Goal: Information Seeking & Learning: Find specific fact

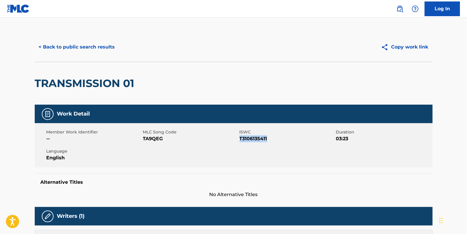
click at [83, 49] on button "< Back to public search results" at bounding box center [77, 47] width 84 height 15
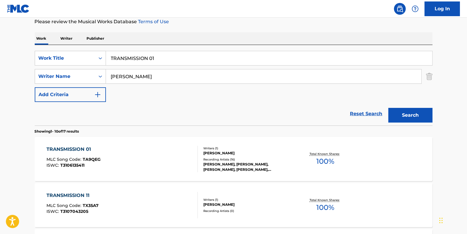
click at [363, 111] on link "Reset Search" at bounding box center [366, 113] width 38 height 13
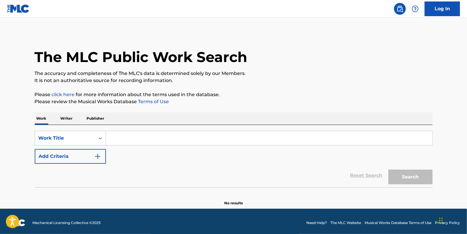
paste input "DON'T VIBE AND TELL"
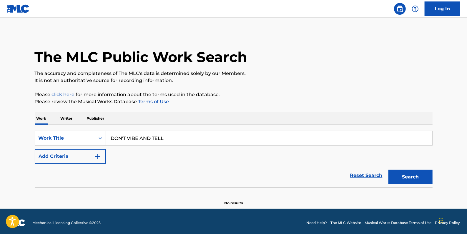
type input "DON'T VIBE AND TELL"
click at [72, 158] on button "Add Criteria" at bounding box center [70, 156] width 71 height 15
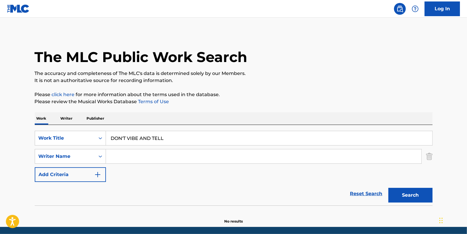
click at [116, 157] on input "Search Form" at bounding box center [263, 156] width 315 height 14
paste input "[PERSON_NAME]"
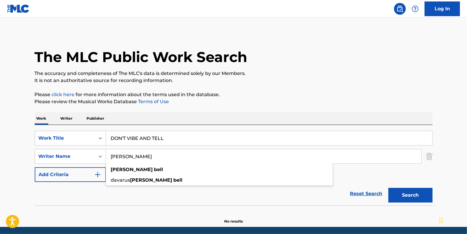
type input "[PERSON_NAME]"
click at [403, 197] on button "Search" at bounding box center [410, 195] width 44 height 15
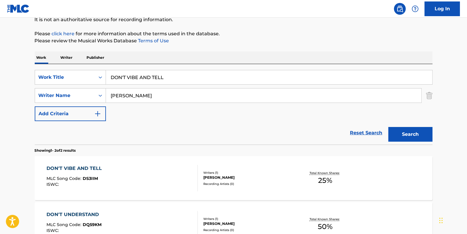
scroll to position [80, 0]
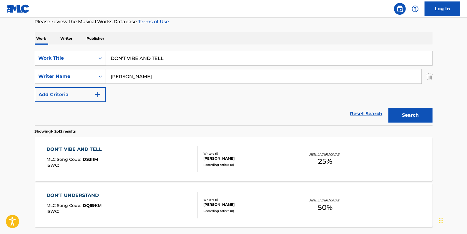
drag, startPoint x: 176, startPoint y: 59, endPoint x: 99, endPoint y: 56, distance: 77.1
click at [99, 56] on div "SearchWithCriteria81413c13-ecda-4570-9519-009c48b71e2b Work Title DON'T VIBE AN…" at bounding box center [233, 58] width 397 height 15
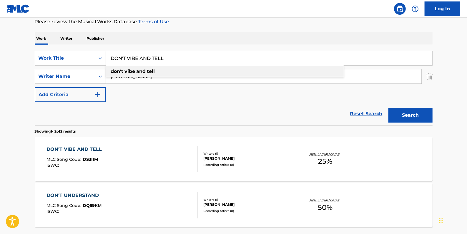
click at [156, 71] on div "don't vibe and tell" at bounding box center [225, 71] width 238 height 11
type input "don't vibe and tell"
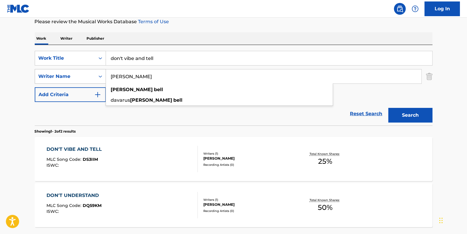
drag, startPoint x: 153, startPoint y: 78, endPoint x: 95, endPoint y: 76, distance: 58.3
click at [95, 76] on div "SearchWithCriteria05ff7e02-6bbe-416d-832e-ab6c8a1974a1 Writer Name [PERSON_NAME…" at bounding box center [233, 76] width 397 height 15
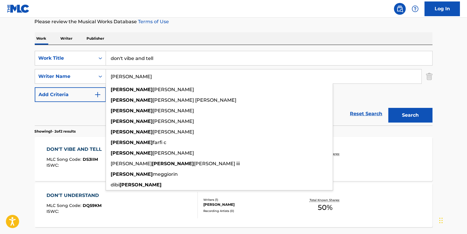
type input "[PERSON_NAME]"
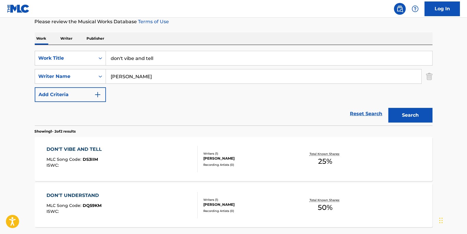
click at [410, 114] on button "Search" at bounding box center [410, 115] width 44 height 15
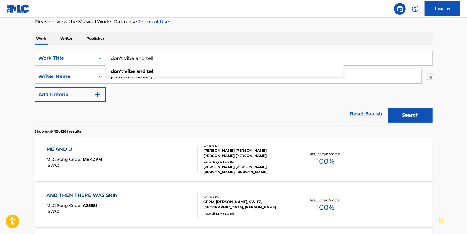
drag, startPoint x: 159, startPoint y: 57, endPoint x: 134, endPoint y: 15, distance: 48.7
click at [97, 57] on div "SearchWithCriteria81413c13-ecda-4570-9519-009c48b71e2b Work Title don't vibe an…" at bounding box center [233, 58] width 397 height 15
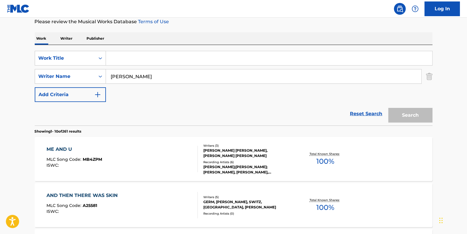
paste input "MOVIN UP"
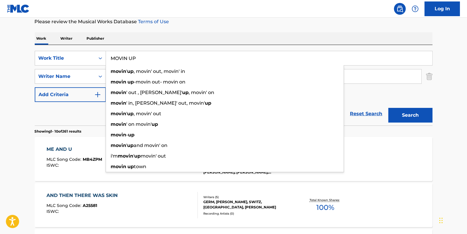
type input "MOVIN UP"
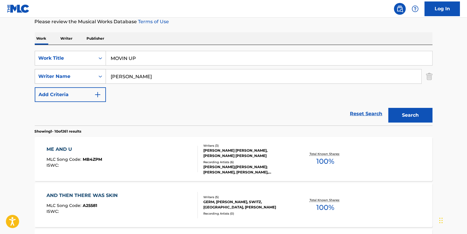
drag, startPoint x: 123, startPoint y: 76, endPoint x: 95, endPoint y: 71, distance: 28.6
click at [98, 74] on div "SearchWithCriteria05ff7e02-6bbe-416d-832e-ab6c8a1974a1 Writer Name [PERSON_NAME]" at bounding box center [233, 76] width 397 height 15
paste input "[PERSON_NAME]"
type input "[PERSON_NAME]"
click at [417, 115] on button "Search" at bounding box center [410, 115] width 44 height 15
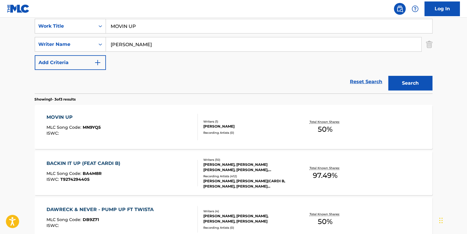
scroll to position [107, 0]
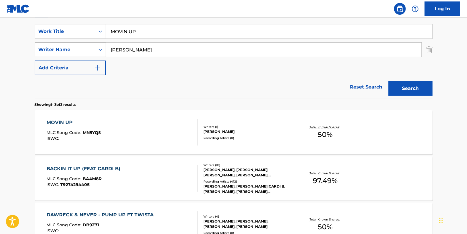
drag, startPoint x: 126, startPoint y: 49, endPoint x: 86, endPoint y: 46, distance: 40.4
click at [86, 46] on div "SearchWithCriteria05ff7e02-6bbe-416d-832e-ab6c8a1974a1 Writer Name [PERSON_NAME]" at bounding box center [233, 49] width 397 height 15
click at [154, 50] on input "Search Form" at bounding box center [263, 50] width 315 height 14
paste input "[PERSON_NAME]"
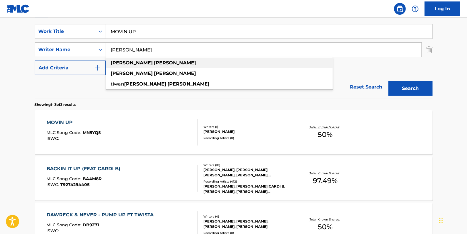
click at [142, 65] on div "[PERSON_NAME]" at bounding box center [219, 63] width 227 height 11
type input "[PERSON_NAME]"
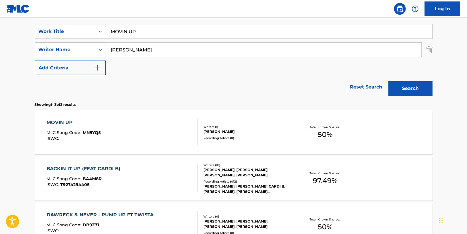
click at [406, 88] on button "Search" at bounding box center [410, 88] width 44 height 15
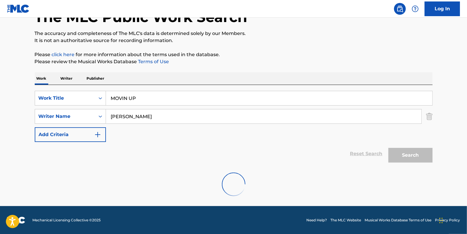
scroll to position [21, 0]
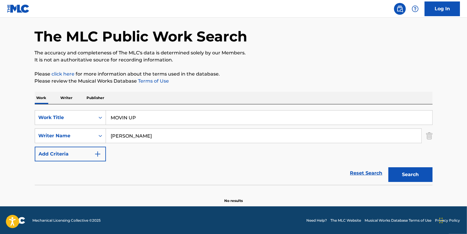
click at [363, 170] on link "Reset Search" at bounding box center [366, 173] width 38 height 13
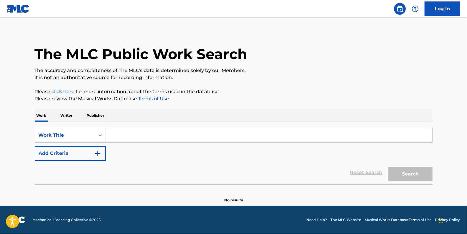
scroll to position [0, 0]
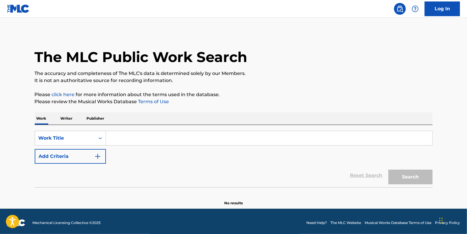
paste input "QZTAX2252998"
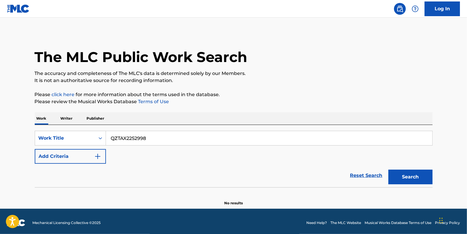
type input "QZTAX2252998"
drag, startPoint x: 370, startPoint y: 173, endPoint x: 357, endPoint y: 173, distance: 13.8
click at [370, 173] on link "Reset Search" at bounding box center [366, 175] width 38 height 13
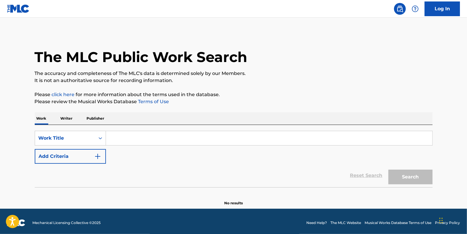
paste input "PUMP UP"
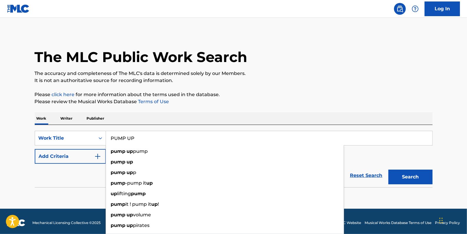
type input "PUMP UP"
click at [80, 156] on button "Add Criteria" at bounding box center [70, 156] width 71 height 15
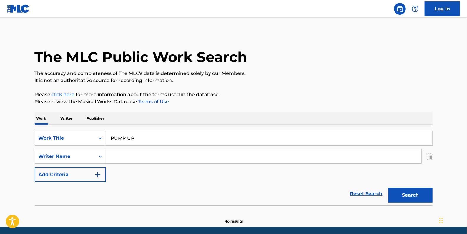
click at [149, 156] on input "Search Form" at bounding box center [263, 156] width 315 height 14
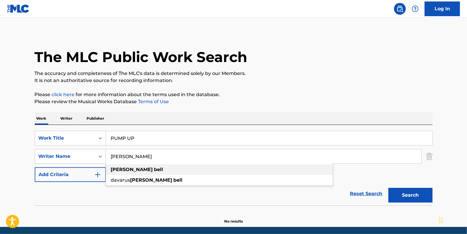
type input "[PERSON_NAME]"
click at [149, 168] on div "[PERSON_NAME]" at bounding box center [219, 169] width 227 height 11
click at [415, 195] on button "Search" at bounding box center [410, 195] width 44 height 15
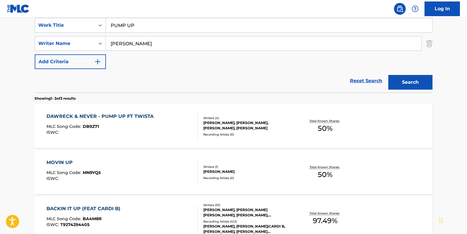
scroll to position [133, 0]
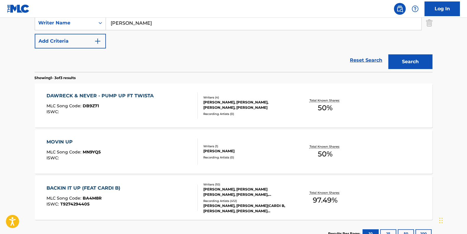
click at [152, 105] on div "MLC Song Code : DB9Z71" at bounding box center [101, 107] width 110 height 6
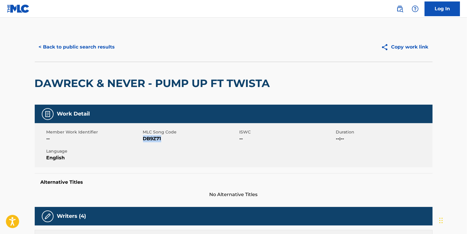
drag, startPoint x: 166, startPoint y: 151, endPoint x: 143, endPoint y: 152, distance: 23.5
click at [143, 142] on span "DB9Z71" at bounding box center [190, 138] width 95 height 7
copy span "DB9Z71"
click at [94, 48] on button "< Back to public search results" at bounding box center [77, 47] width 84 height 15
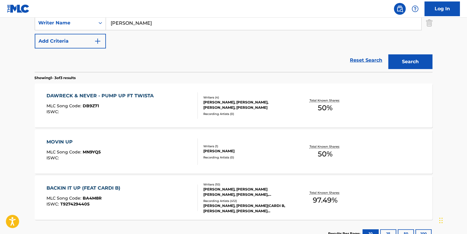
scroll to position [131, 0]
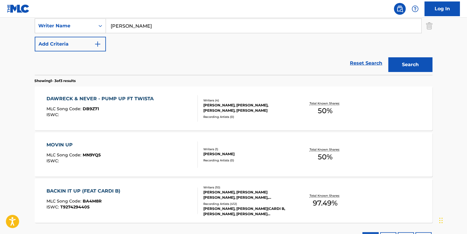
click at [359, 64] on link "Reset Search" at bounding box center [366, 63] width 38 height 13
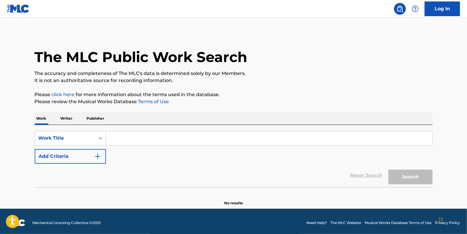
paste input "FOLLOW [DEMOGRAPHIC_DATA]"
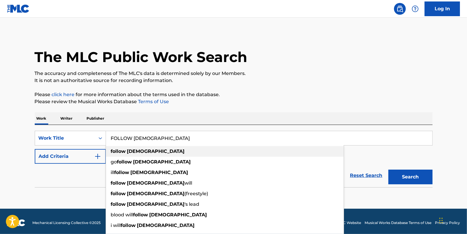
click at [128, 151] on strong "[DEMOGRAPHIC_DATA]" at bounding box center [156, 151] width 58 height 6
type input "follow [DEMOGRAPHIC_DATA]"
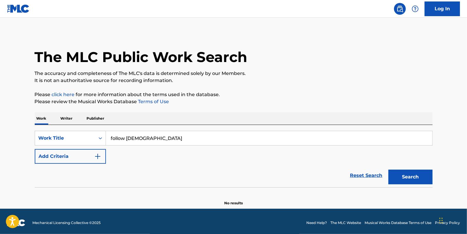
click at [79, 157] on button "Add Criteria" at bounding box center [70, 156] width 71 height 15
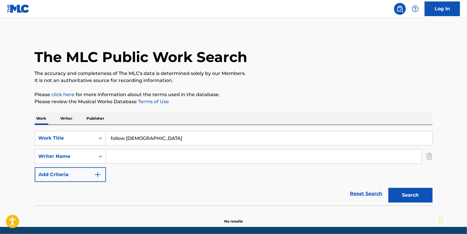
click at [118, 157] on input "Search Form" at bounding box center [263, 156] width 315 height 14
paste input "[PERSON_NAME];"
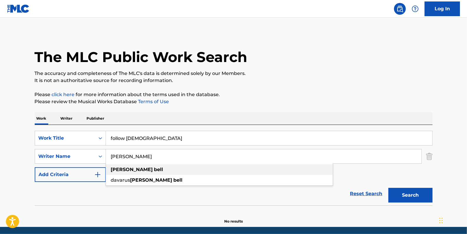
click at [121, 170] on strong "[PERSON_NAME]" at bounding box center [132, 170] width 42 height 6
type input "[PERSON_NAME]"
click at [411, 197] on button "Search" at bounding box center [410, 195] width 44 height 15
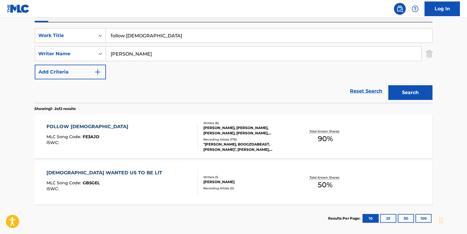
scroll to position [105, 0]
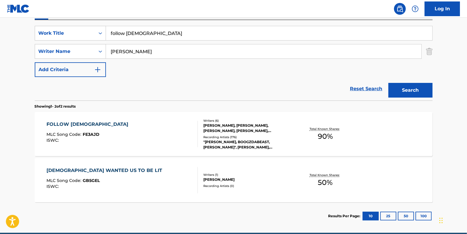
click at [220, 129] on div "[PERSON_NAME], [PERSON_NAME], [PERSON_NAME], [PERSON_NAME], [PERSON_NAME], [PER…" at bounding box center [247, 128] width 89 height 11
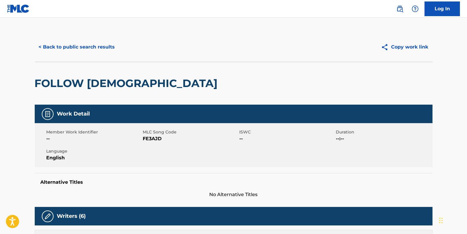
click at [76, 45] on button "< Back to public search results" at bounding box center [77, 47] width 84 height 15
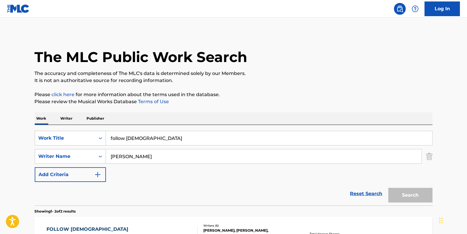
scroll to position [98, 0]
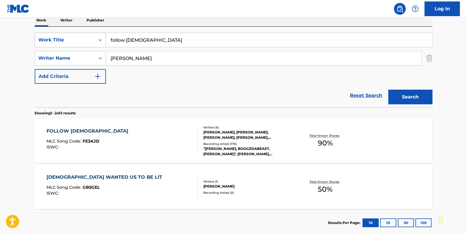
drag, startPoint x: 142, startPoint y: 40, endPoint x: 97, endPoint y: 34, distance: 45.7
click at [97, 34] on div "SearchWithCriteria81413c13-ecda-4570-9519-009c48b71e2b Work Title follow [DEMOG…" at bounding box center [233, 40] width 397 height 15
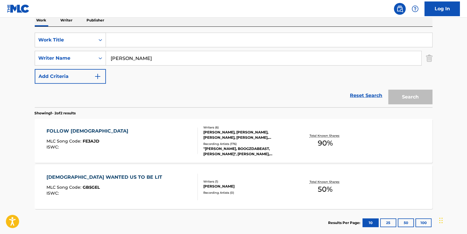
paste input "KUSH & PUSSY"
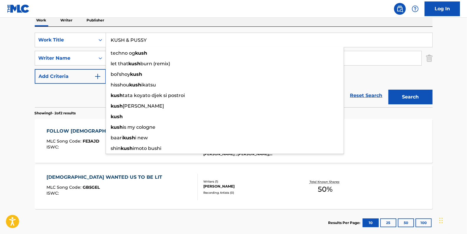
click at [412, 97] on button "Search" at bounding box center [410, 97] width 44 height 15
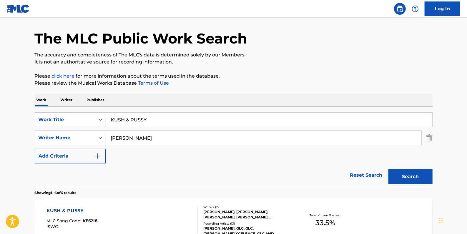
scroll to position [18, 0]
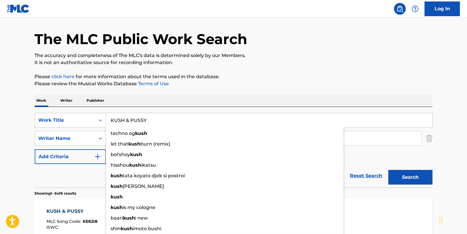
drag, startPoint x: 151, startPoint y: 118, endPoint x: 133, endPoint y: 120, distance: 18.0
click at [133, 120] on input "KUSH & PUSSY" at bounding box center [269, 120] width 326 height 14
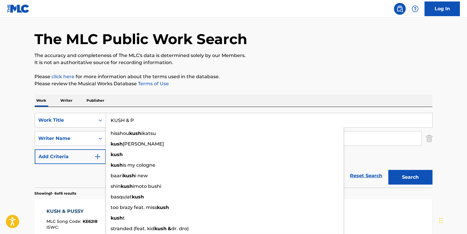
type input "KUSH & P"
click at [413, 176] on button "Search" at bounding box center [410, 177] width 44 height 15
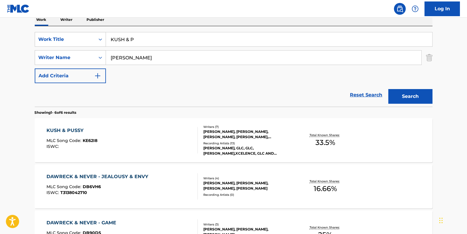
scroll to position [98, 0]
click at [139, 136] on div "KUSH & PUSSY MLC Song Code : KE62I8 ISWC :" at bounding box center [121, 141] width 151 height 26
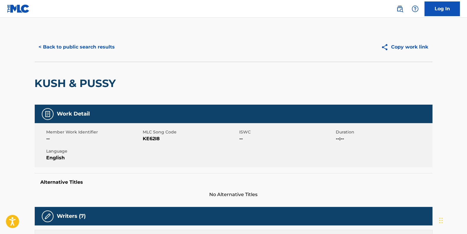
click at [91, 47] on button "< Back to public search results" at bounding box center [77, 47] width 84 height 15
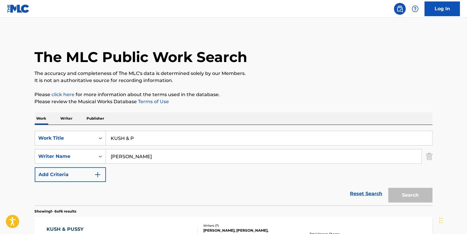
scroll to position [98, 0]
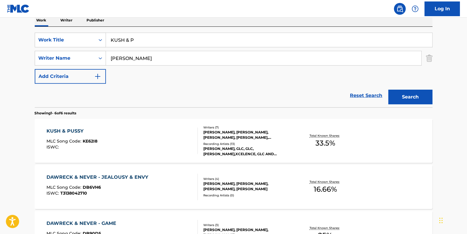
click at [360, 97] on link "Reset Search" at bounding box center [366, 95] width 38 height 13
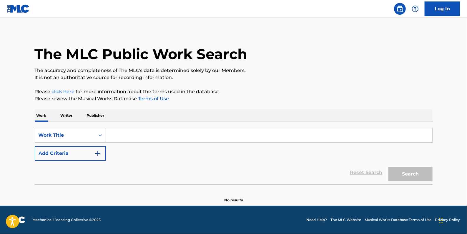
scroll to position [0, 0]
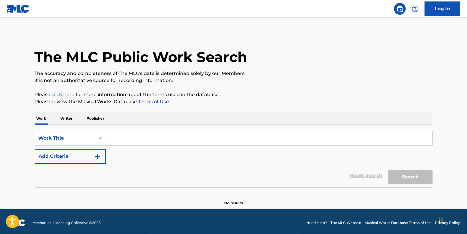
click at [70, 154] on button "Add Criteria" at bounding box center [70, 156] width 71 height 15
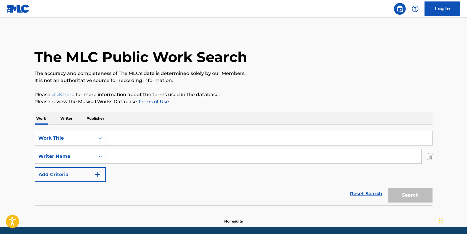
paste input "SHE DIFFERENT"
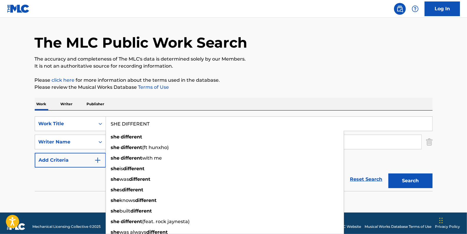
scroll to position [21, 0]
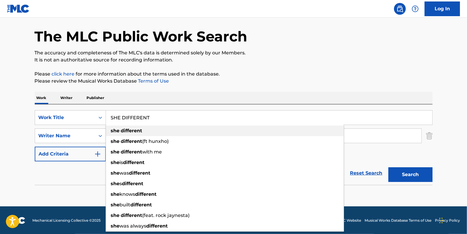
click at [179, 128] on div "she different" at bounding box center [225, 131] width 238 height 11
type input "she different"
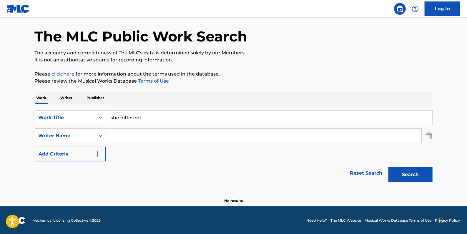
paste input "[PERSON_NAME];"
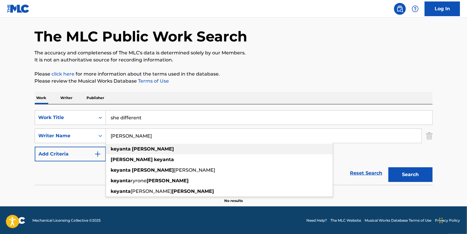
click at [157, 147] on div "[PERSON_NAME]" at bounding box center [219, 149] width 227 height 11
type input "[PERSON_NAME]"
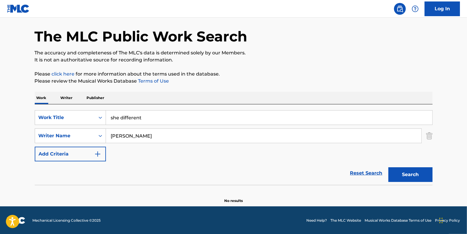
click at [418, 172] on button "Search" at bounding box center [410, 174] width 44 height 15
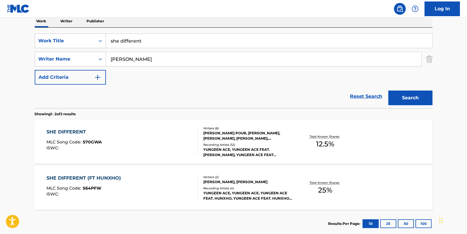
scroll to position [101, 0]
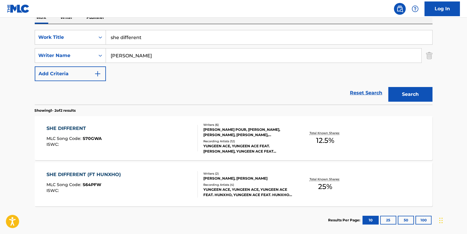
click at [161, 129] on div "SHE DIFFERENT MLC Song Code : S70GWA ISWC :" at bounding box center [121, 138] width 151 height 26
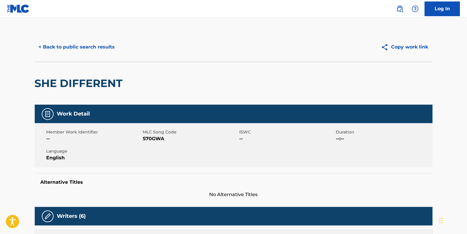
click at [88, 47] on button "< Back to public search results" at bounding box center [77, 47] width 84 height 15
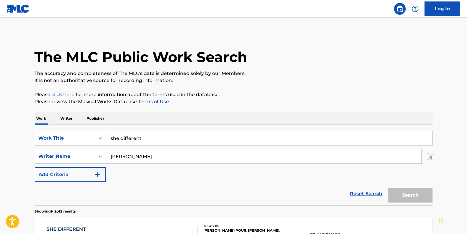
scroll to position [98, 0]
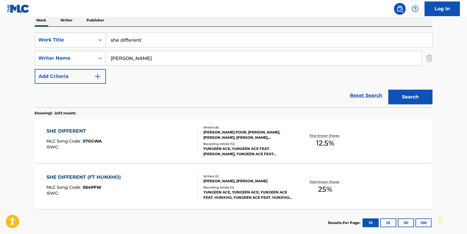
click at [160, 185] on div "SHE DIFFERENT (FT HUNXHO) MLC Song Code : S64PFW ISWC :" at bounding box center [121, 187] width 151 height 26
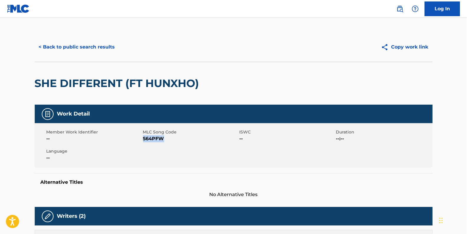
drag, startPoint x: 166, startPoint y: 139, endPoint x: 144, endPoint y: 138, distance: 22.7
click at [144, 138] on span "S64PFW" at bounding box center [190, 138] width 95 height 7
drag, startPoint x: 144, startPoint y: 138, endPoint x: 149, endPoint y: 139, distance: 5.6
copy span "S64PFW"
